Goal: Information Seeking & Learning: Learn about a topic

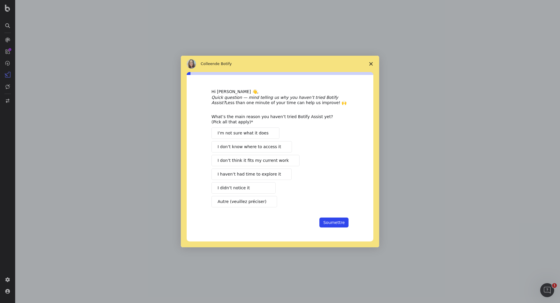
click at [373, 62] on span "Fermer l'enquête" at bounding box center [371, 64] width 16 height 16
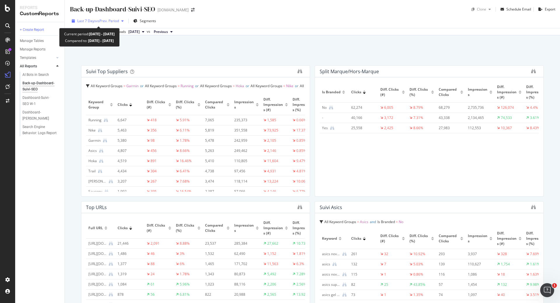
click at [94, 20] on span "Last 7 Days" at bounding box center [86, 20] width 19 height 5
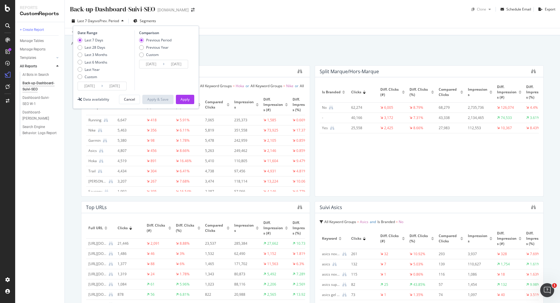
click at [97, 87] on input "2025/08/09" at bounding box center [89, 86] width 23 height 8
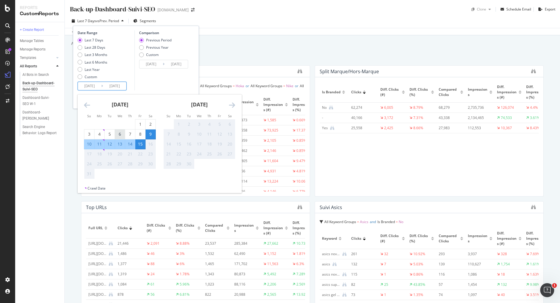
click at [122, 136] on div "6" at bounding box center [120, 134] width 10 height 6
type input "2025/08/06"
type input "2025/07/27"
type input "2025/08/05"
click at [108, 143] on div "12" at bounding box center [110, 144] width 10 height 6
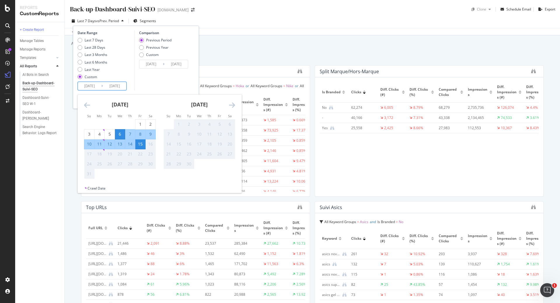
type input "2025/08/12"
type input "2025/07/30"
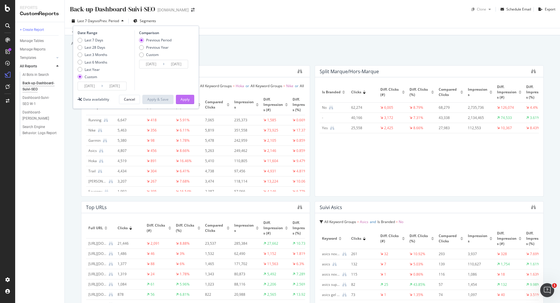
click at [187, 100] on div "Apply" at bounding box center [185, 99] width 9 height 5
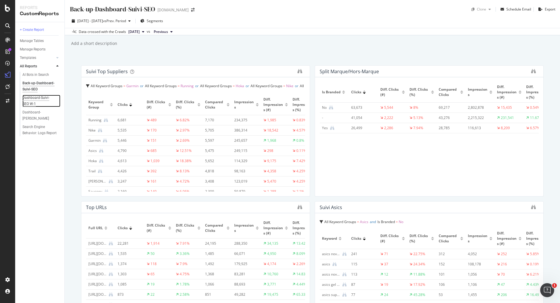
click at [50, 100] on div "Dashboard-Suivi-SEO W-1" at bounding box center [38, 101] width 33 height 12
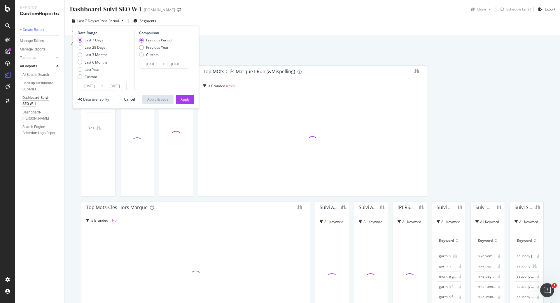
type input "2025/08/09"
type input "2025/08/15"
click at [96, 90] on input "2025/08/09" at bounding box center [89, 86] width 23 height 8
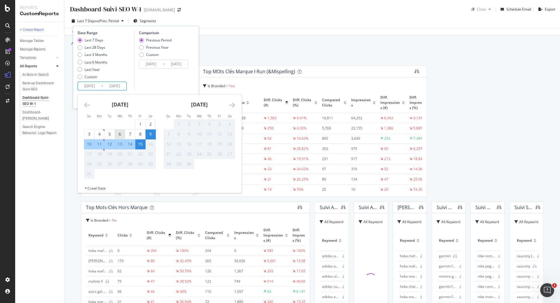
click at [120, 133] on div "6" at bounding box center [120, 134] width 10 height 6
type input "2025/08/06"
type input "2025/07/27"
type input "2025/08/05"
click at [108, 143] on div "12" at bounding box center [110, 144] width 10 height 6
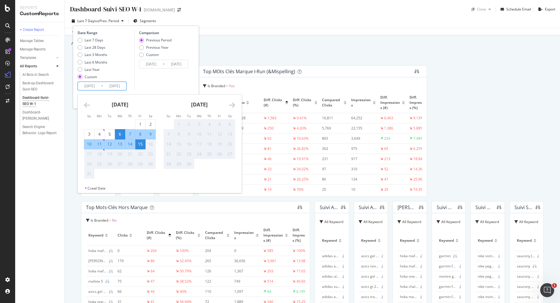
type input "2025/08/12"
type input "2025/07/30"
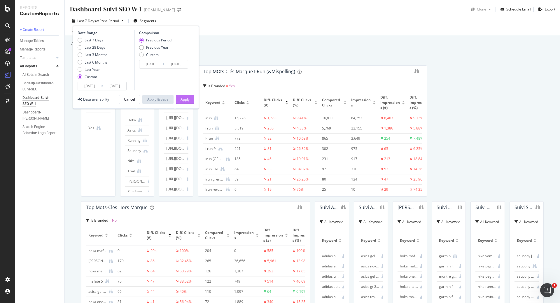
click at [185, 101] on div "Apply" at bounding box center [185, 99] width 9 height 5
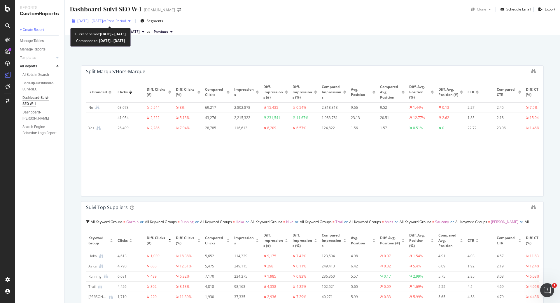
click at [121, 23] on span "vs Prev. Period" at bounding box center [114, 20] width 23 height 5
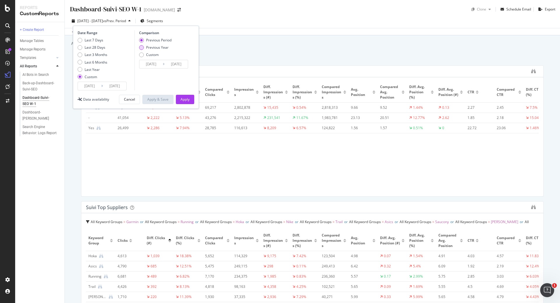
click at [143, 47] on div "Previous Year" at bounding box center [141, 47] width 5 height 5
type input "2024/08/07"
type input "2024/08/13"
click at [185, 102] on div "Apply" at bounding box center [185, 99] width 9 height 5
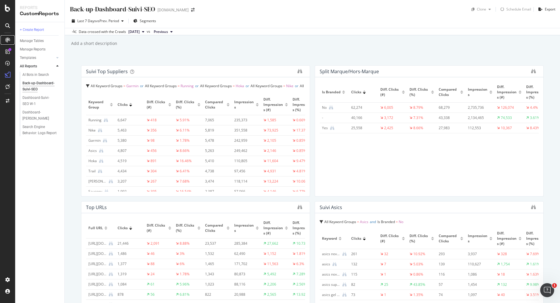
click at [8, 40] on icon at bounding box center [7, 40] width 5 height 5
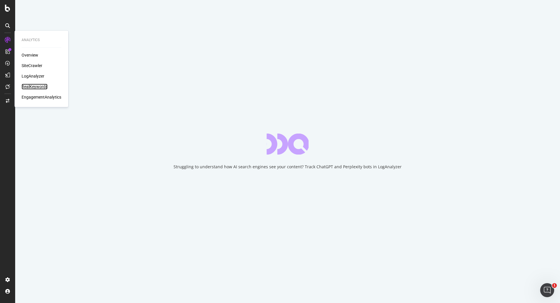
click at [37, 89] on div "RealKeywords" at bounding box center [35, 87] width 26 height 6
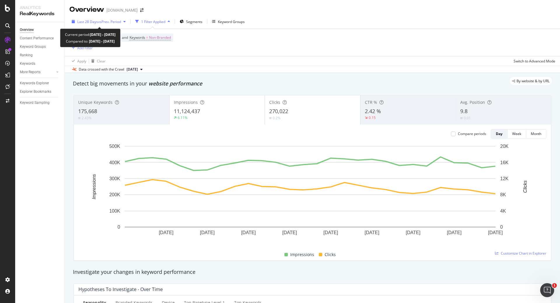
click at [107, 22] on span "vs Prev. Period" at bounding box center [109, 21] width 23 height 5
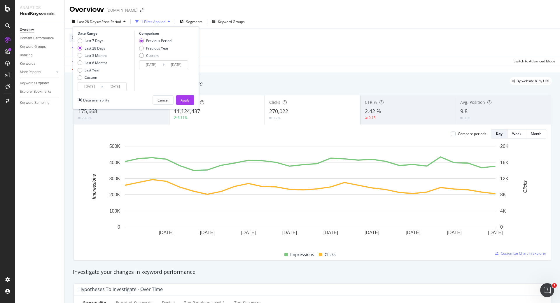
click at [98, 88] on input "2025/07/19" at bounding box center [89, 87] width 23 height 8
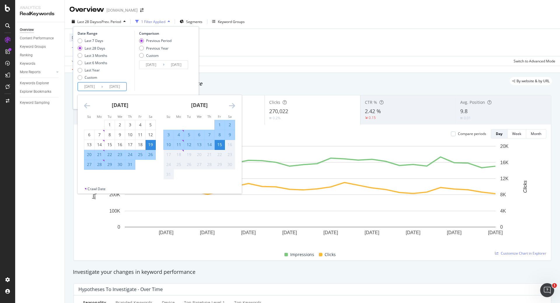
click at [198, 134] on div "6" at bounding box center [199, 135] width 10 height 6
type input "2025/08/06"
type input "2025/07/27"
type input "2025/08/05"
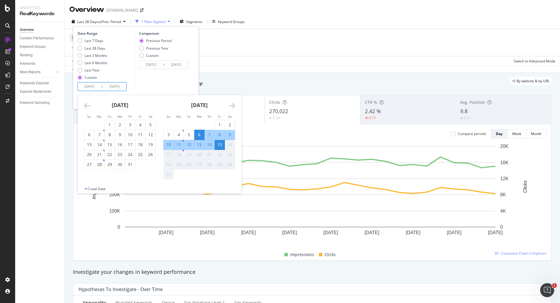
click at [192, 147] on div "12" at bounding box center [189, 145] width 10 height 6
type input "2025/08/12"
type input "2025/07/30"
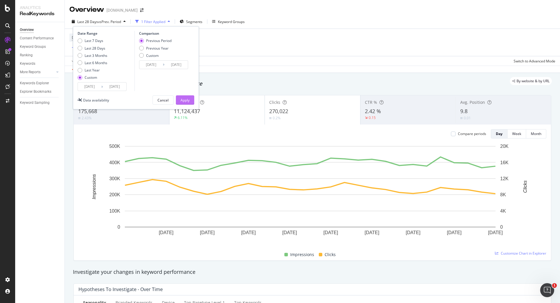
click at [181, 100] on div "Apply" at bounding box center [185, 100] width 9 height 5
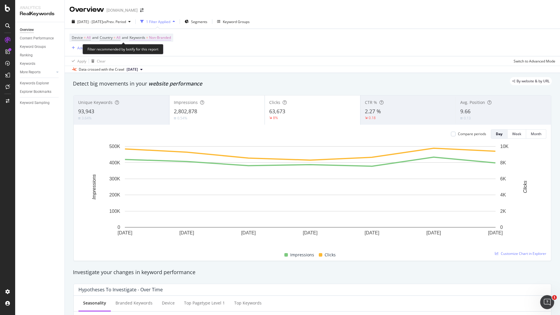
click at [169, 38] on span "Non-Branded" at bounding box center [160, 38] width 22 height 8
click at [155, 55] on div "Non-Branded" at bounding box center [153, 51] width 31 height 9
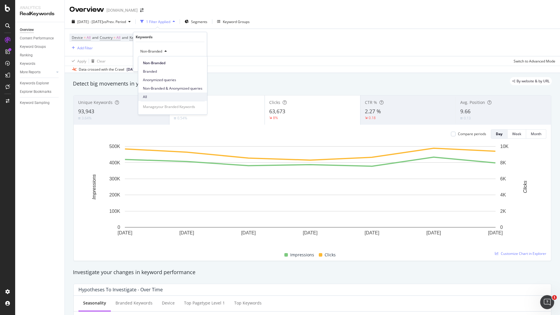
click at [153, 94] on span "All" at bounding box center [172, 96] width 59 height 5
click at [195, 62] on div "Apply" at bounding box center [197, 63] width 9 height 5
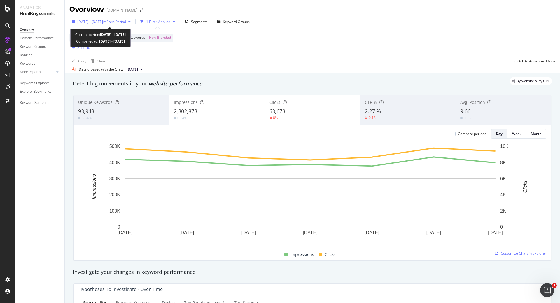
click at [126, 22] on span "vs Prev. Period" at bounding box center [114, 21] width 23 height 5
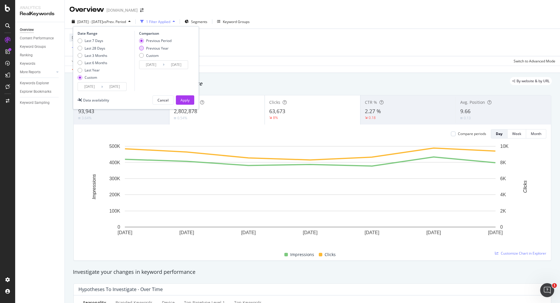
click at [142, 48] on div "Previous Year" at bounding box center [141, 48] width 5 height 5
type input "2024/08/07"
type input "2024/08/13"
click at [192, 101] on button "Apply" at bounding box center [185, 99] width 18 height 9
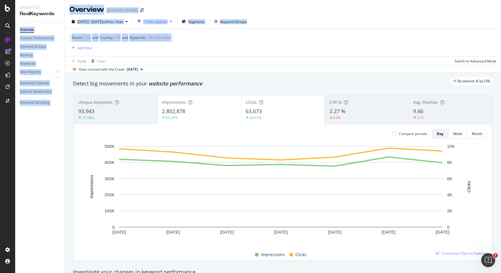
drag, startPoint x: 225, startPoint y: 51, endPoint x: 12, endPoint y: 19, distance: 215.0
click at [18, 21] on div "Analytics RealKeywords Overview Content Performance Keyword Groups Ranking Keyw…" at bounding box center [258, 136] width 486 height 273
click at [51, 155] on div "Overview Content Performance Keyword Groups Ranking Keywords More Reports Count…" at bounding box center [39, 147] width 49 height 251
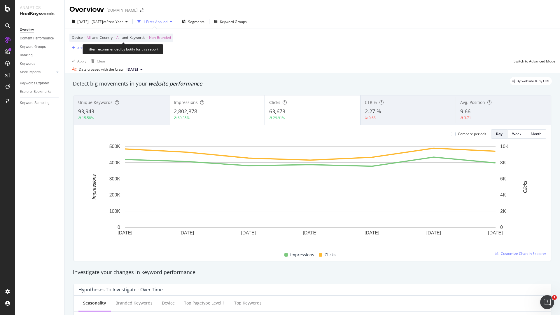
click at [171, 34] on span "Non-Branded" at bounding box center [160, 38] width 22 height 8
click at [164, 51] on div "button" at bounding box center [165, 51] width 7 height 3
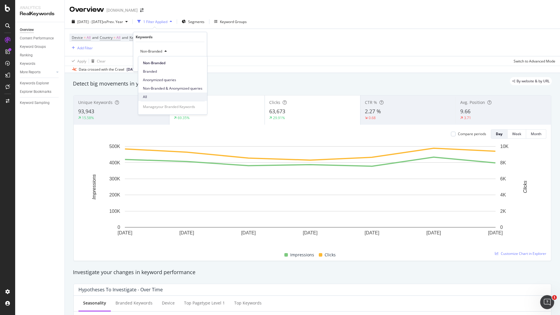
click at [148, 95] on span "All" at bounding box center [172, 96] width 59 height 5
click at [196, 63] on div "Apply" at bounding box center [197, 63] width 9 height 5
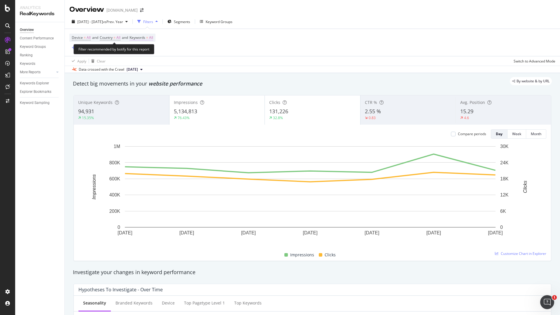
click at [153, 37] on span "All" at bounding box center [151, 38] width 4 height 8
click at [143, 52] on span "All" at bounding box center [141, 51] width 6 height 5
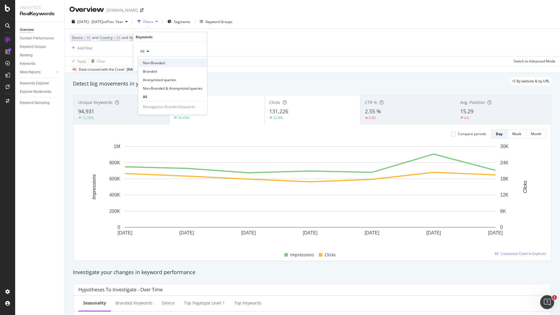
click at [156, 63] on span "Non-Branded" at bounding box center [172, 62] width 59 height 5
click at [199, 62] on div "Apply" at bounding box center [197, 63] width 9 height 5
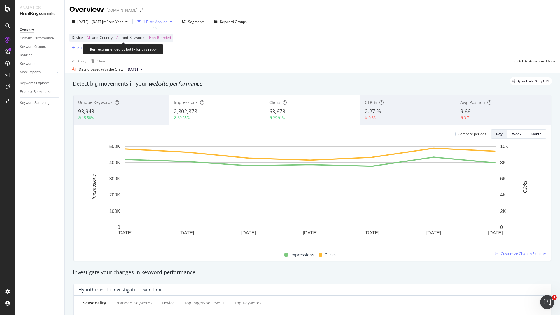
click at [164, 35] on span "Non-Branded" at bounding box center [160, 38] width 22 height 8
click at [162, 48] on div "Non-Branded" at bounding box center [153, 51] width 31 height 9
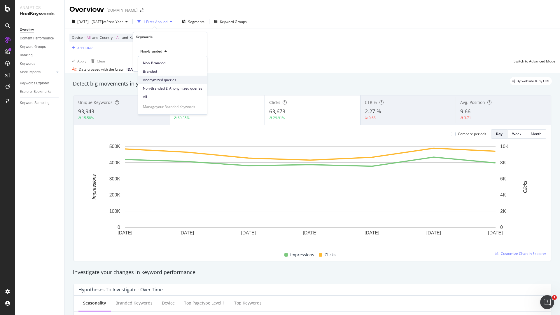
click at [157, 79] on span "Anonymized queries" at bounding box center [172, 79] width 59 height 5
click at [199, 61] on div "Apply" at bounding box center [197, 63] width 9 height 5
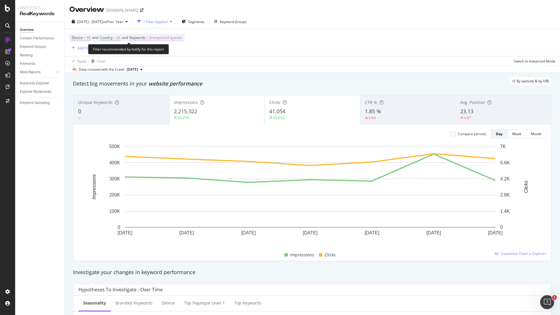
click at [177, 41] on span "Anonymized queries" at bounding box center [165, 38] width 33 height 8
click at [174, 52] on div "button" at bounding box center [177, 51] width 7 height 3
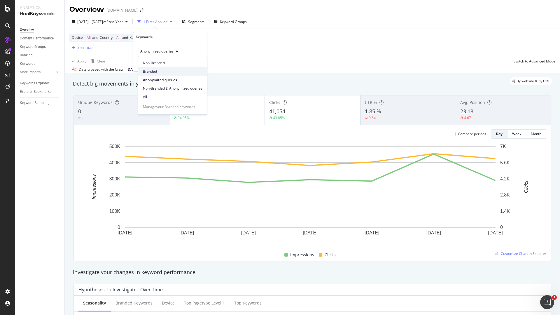
click at [152, 70] on span "Branded" at bounding box center [172, 71] width 59 height 5
click at [200, 63] on div "Apply" at bounding box center [197, 63] width 9 height 5
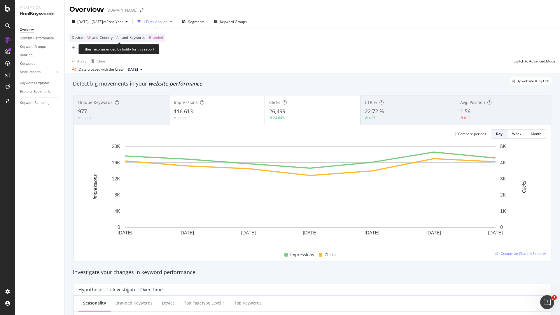
click at [163, 38] on span "Branded" at bounding box center [156, 38] width 14 height 8
click at [148, 52] on span "Branded" at bounding box center [146, 51] width 16 height 5
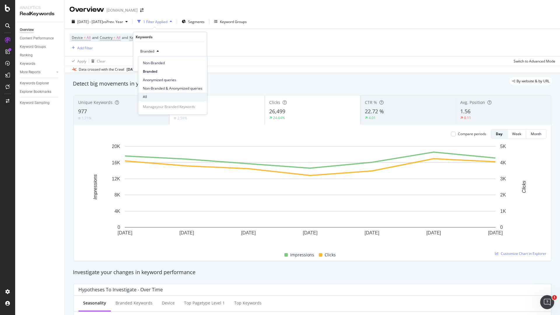
click at [149, 97] on span "All" at bounding box center [172, 96] width 59 height 5
click at [195, 64] on div "Apply" at bounding box center [197, 63] width 9 height 5
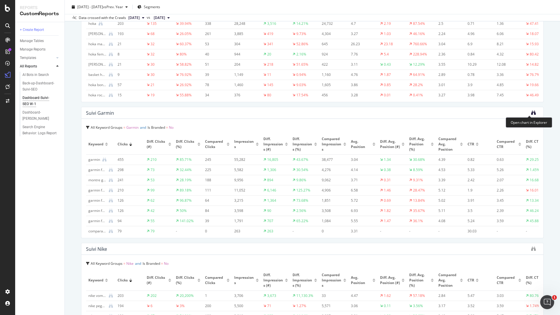
click at [531, 112] on icon "binoculars" at bounding box center [533, 112] width 5 height 5
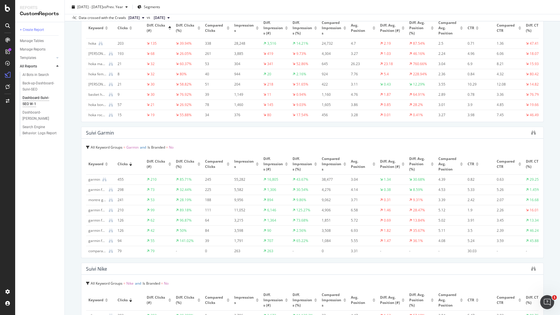
scroll to position [875, 0]
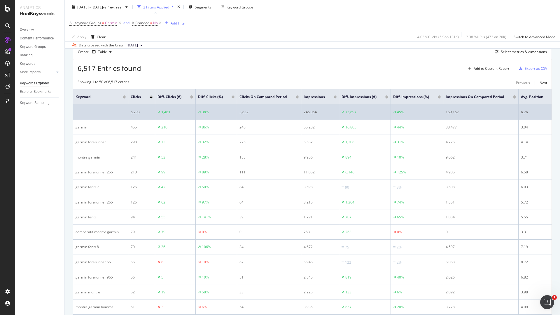
scroll to position [70, 0]
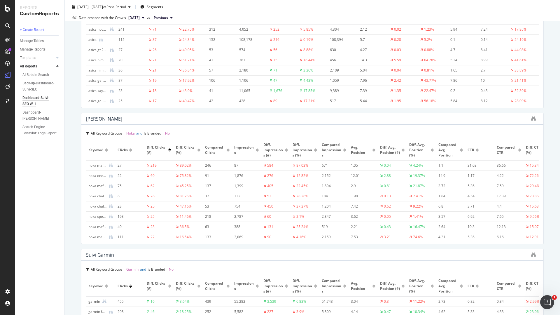
scroll to position [840, 0]
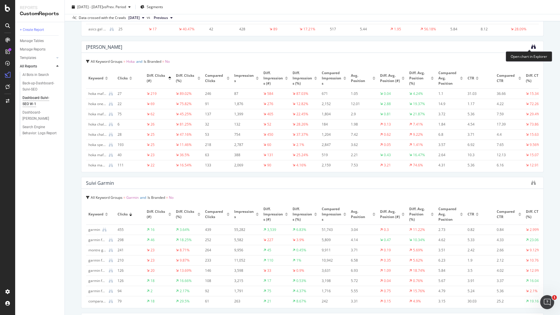
click at [531, 47] on icon "binoculars" at bounding box center [533, 46] width 5 height 5
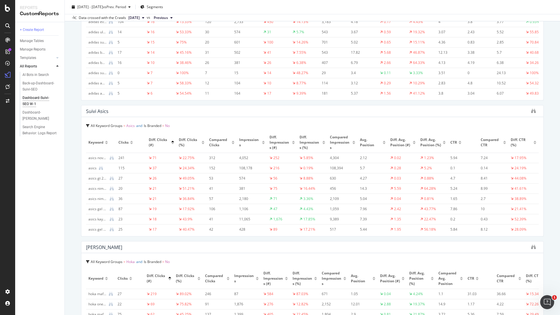
scroll to position [630, 0]
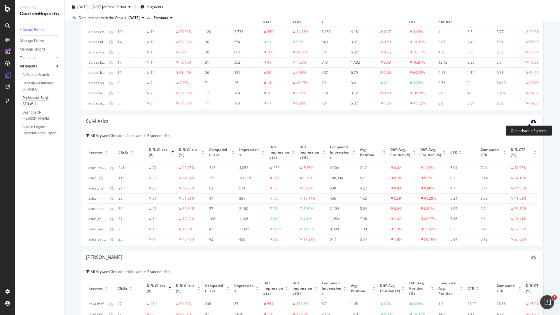
click at [531, 121] on icon "binoculars" at bounding box center [533, 120] width 5 height 5
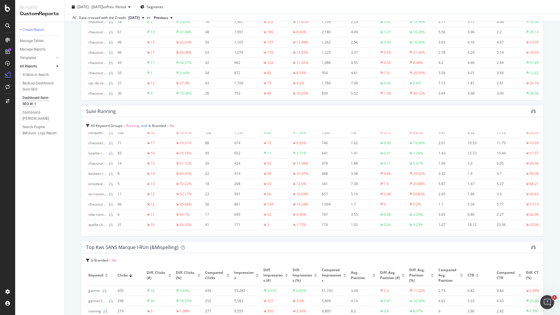
scroll to position [0, 0]
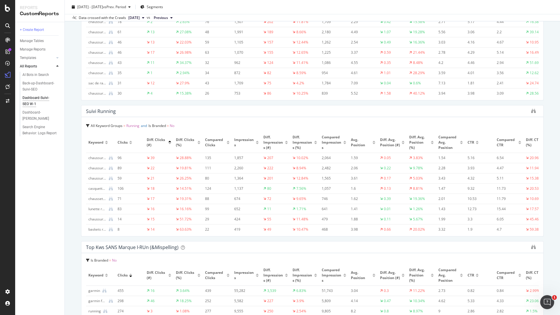
click at [531, 108] on div at bounding box center [533, 111] width 5 height 6
click at [531, 109] on icon "binoculars" at bounding box center [533, 110] width 5 height 5
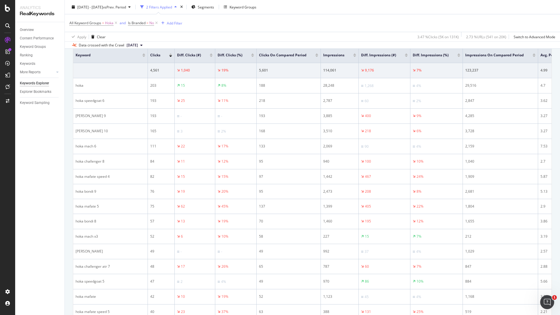
scroll to position [77, 0]
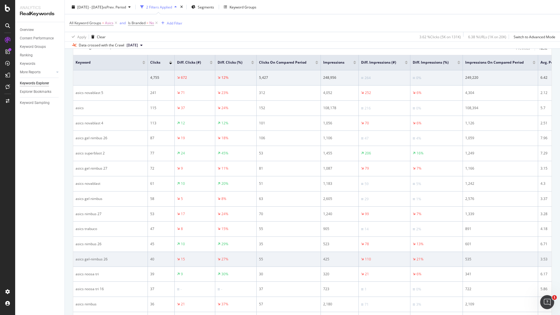
scroll to position [105, 0]
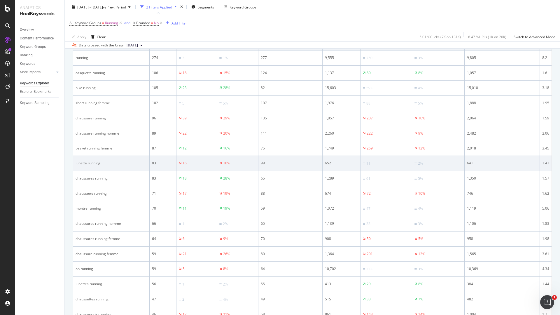
scroll to position [149, 0]
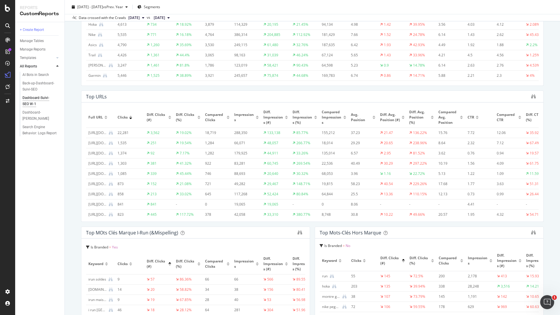
scroll to position [280, 0]
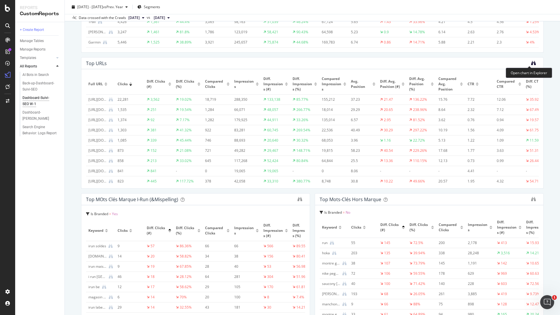
click at [531, 62] on icon "binoculars" at bounding box center [533, 63] width 5 height 5
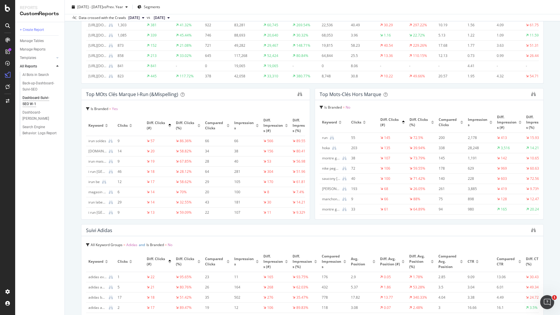
click at [170, 126] on div at bounding box center [169, 126] width 3 height 1
click at [402, 124] on div at bounding box center [403, 122] width 3 height 1
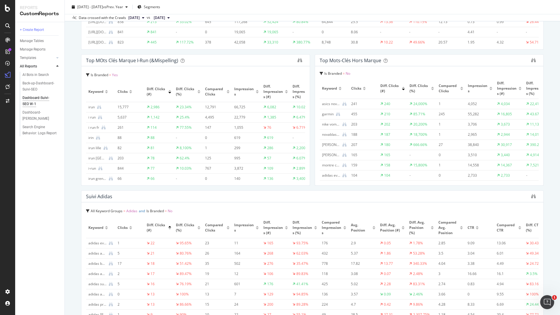
scroll to position [420, 0]
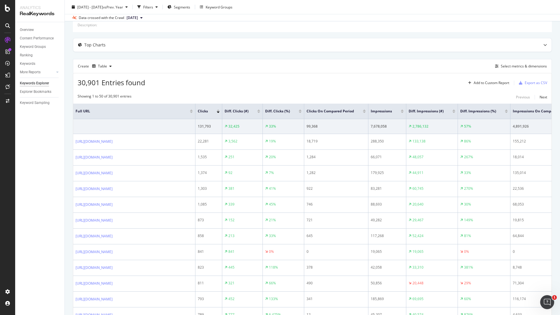
scroll to position [70, 0]
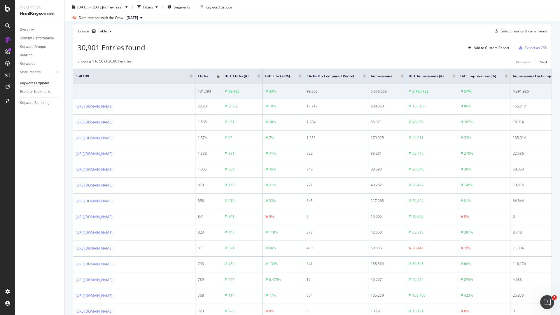
click at [260, 75] on div at bounding box center [258, 74] width 3 height 1
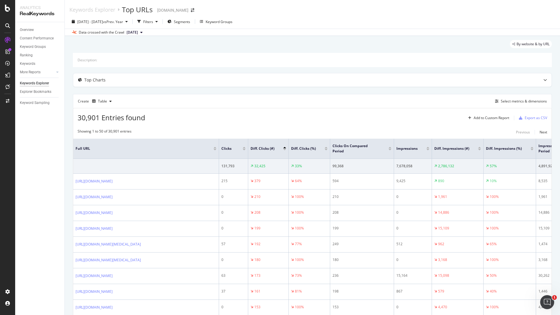
click at [285, 149] on div at bounding box center [284, 149] width 3 height 1
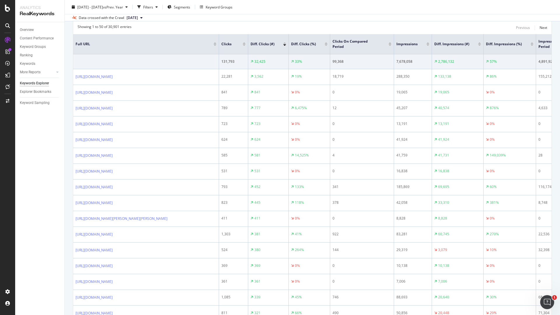
scroll to position [105, 0]
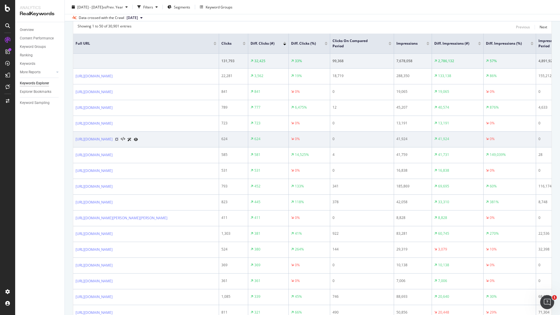
click at [118, 138] on icon at bounding box center [116, 138] width 3 height 3
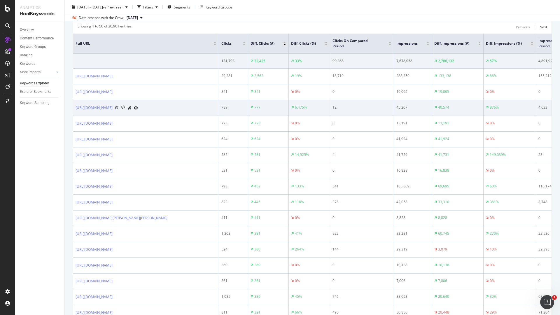
click at [118, 108] on icon at bounding box center [116, 107] width 3 height 3
